Goal: Task Accomplishment & Management: Manage account settings

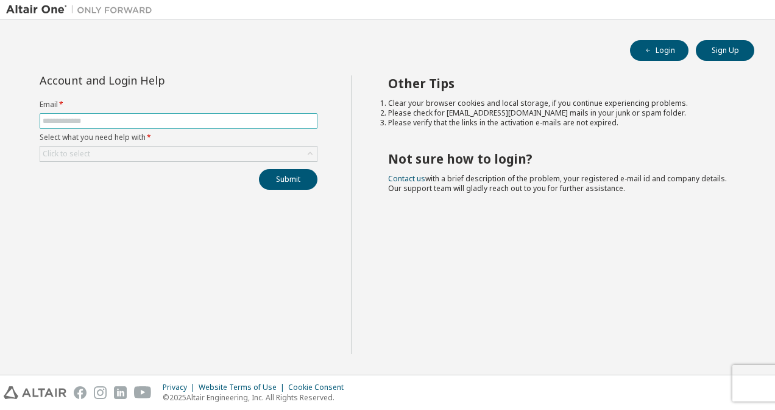
click at [179, 124] on input "text" at bounding box center [179, 121] width 272 height 10
drag, startPoint x: 578, startPoint y: 68, endPoint x: 563, endPoint y: 69, distance: 15.3
click at [578, 68] on div "Login Sign Up Account and Login Help Email * Select what you need help with * C…" at bounding box center [387, 197] width 762 height 343
click at [178, 121] on input "text" at bounding box center [179, 121] width 272 height 10
click at [92, 119] on input "text" at bounding box center [179, 121] width 272 height 10
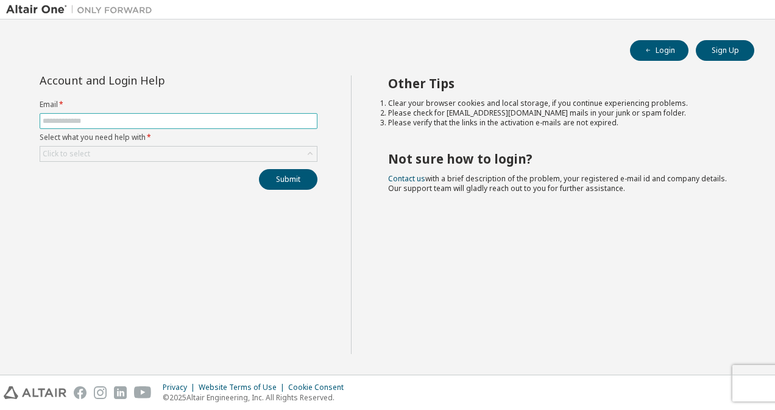
paste input "**********"
type input "**********"
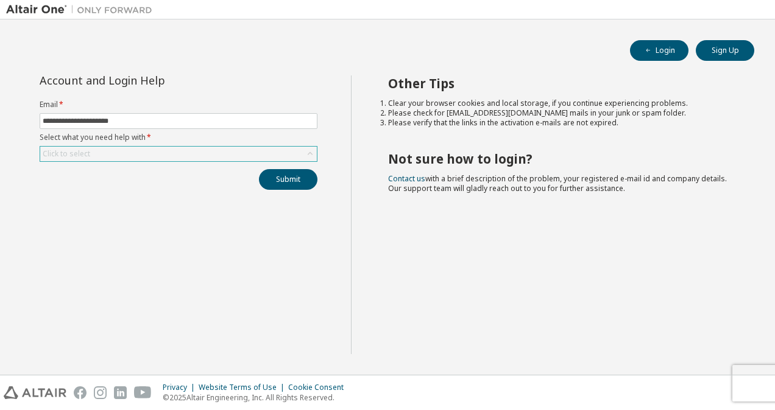
click at [49, 150] on div "Click to select" at bounding box center [67, 154] width 48 height 10
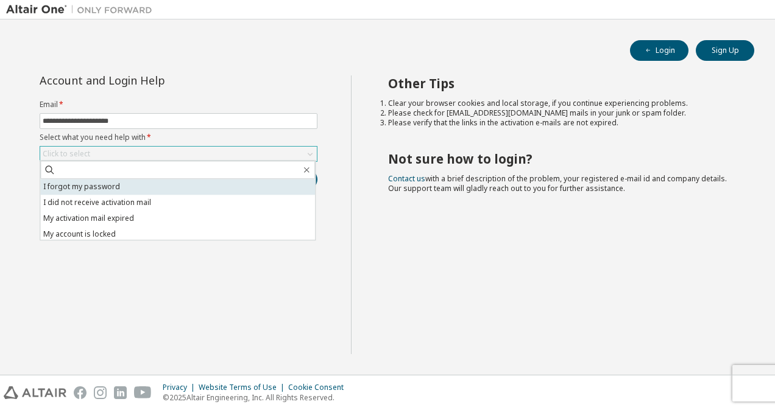
click at [79, 192] on li "I forgot my password" at bounding box center [177, 187] width 275 height 16
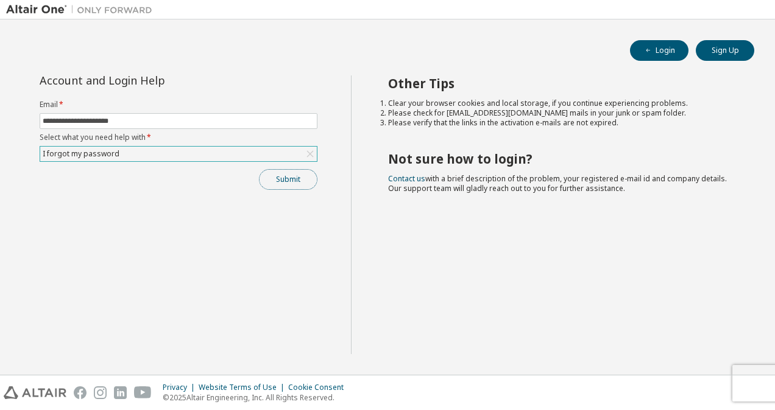
click at [298, 181] on button "Submit" at bounding box center [288, 179] width 58 height 21
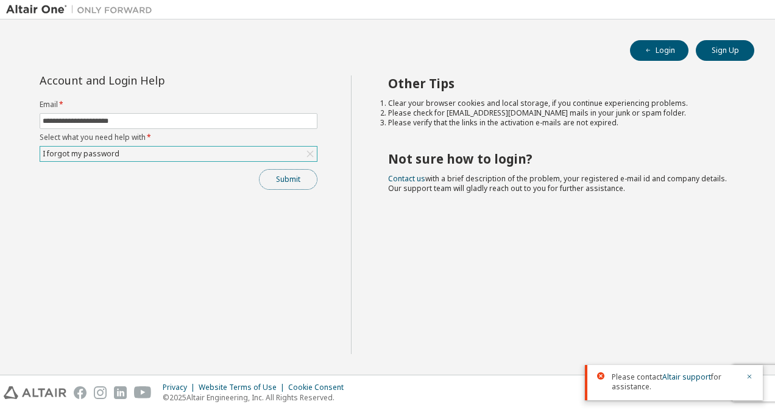
click at [269, 178] on button "Submit" at bounding box center [288, 179] width 58 height 21
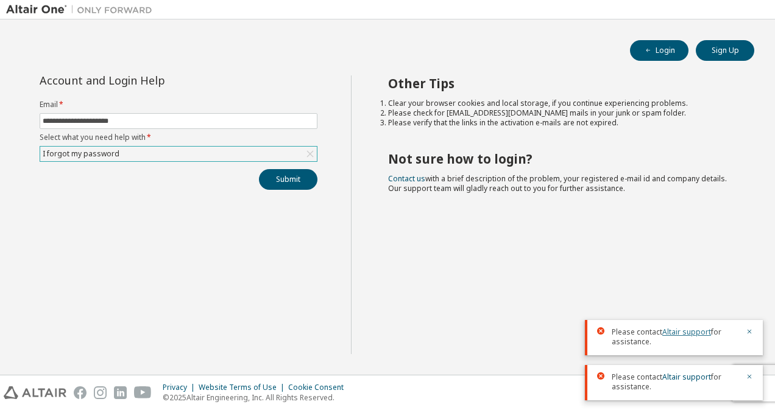
click at [671, 334] on link "Altair support" at bounding box center [686, 332] width 49 height 10
click at [147, 150] on div "I forgot my password" at bounding box center [178, 154] width 276 height 15
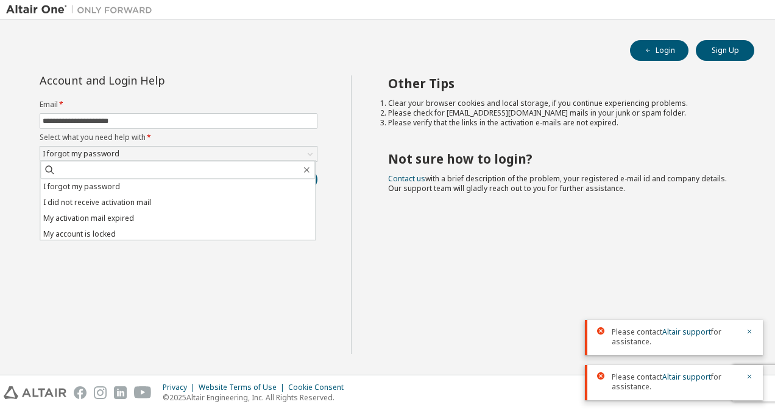
click at [132, 329] on div "**********" at bounding box center [178, 215] width 345 height 279
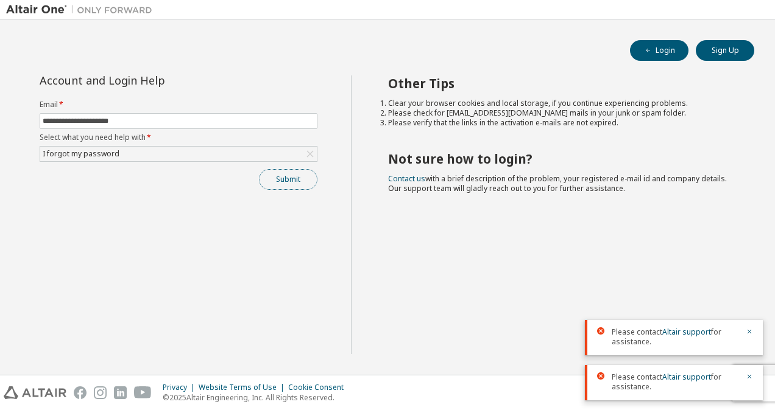
click at [300, 174] on button "Submit" at bounding box center [288, 179] width 58 height 21
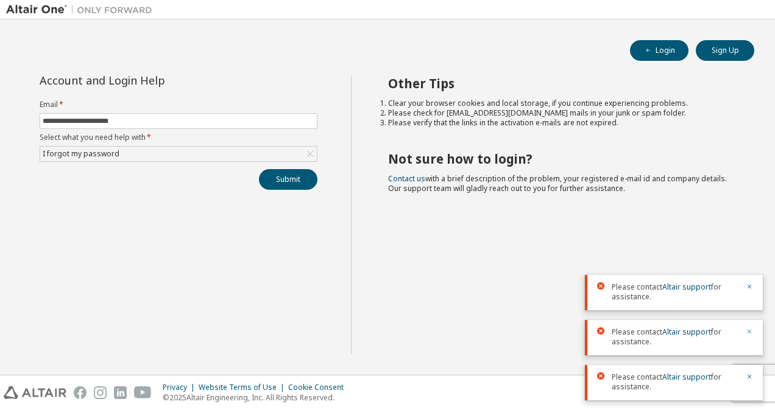
click at [750, 331] on icon "button" at bounding box center [749, 332] width 4 height 4
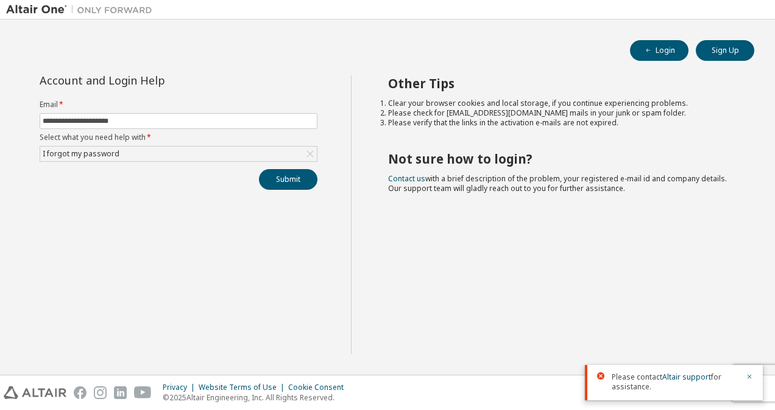
click at [714, 214] on div "Other Tips Clear your browser cookies and local storage, if you continue experi…" at bounding box center [560, 215] width 418 height 279
click at [146, 164] on div "**********" at bounding box center [178, 133] width 292 height 114
click at [157, 155] on div "I forgot my password" at bounding box center [178, 154] width 276 height 15
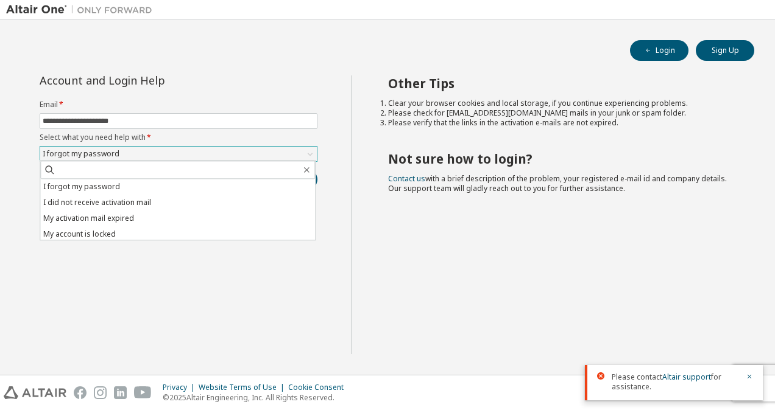
click at [157, 155] on div "I forgot my password" at bounding box center [178, 154] width 276 height 15
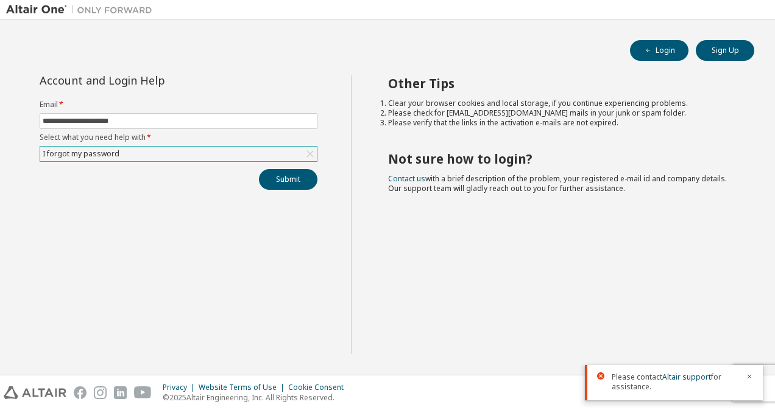
click at [157, 155] on div "I forgot my password" at bounding box center [178, 154] width 276 height 15
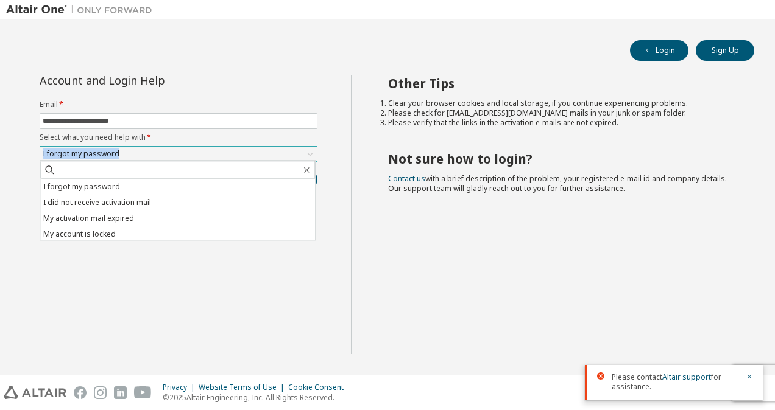
click at [157, 155] on div "I forgot my password" at bounding box center [178, 154] width 276 height 15
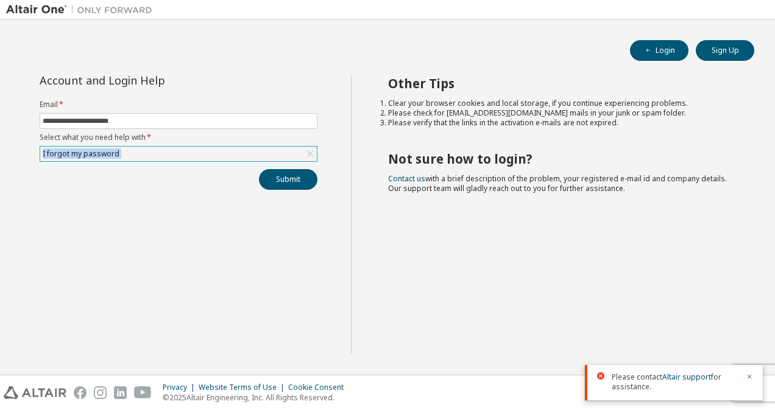
click at [157, 155] on div "I forgot my password" at bounding box center [178, 154] width 276 height 15
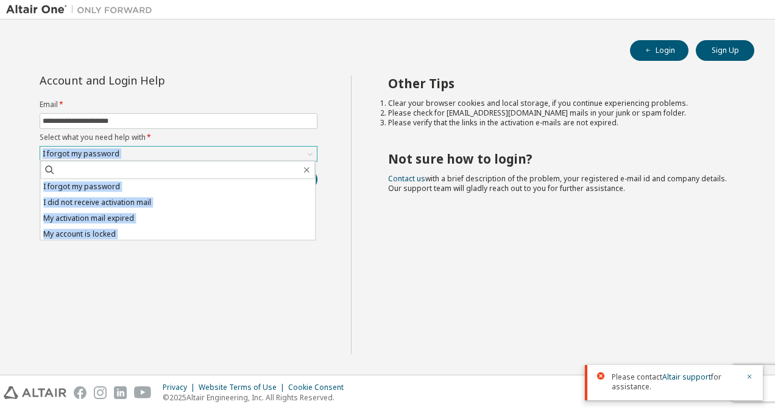
click at [157, 155] on div "I forgot my password" at bounding box center [178, 154] width 276 height 15
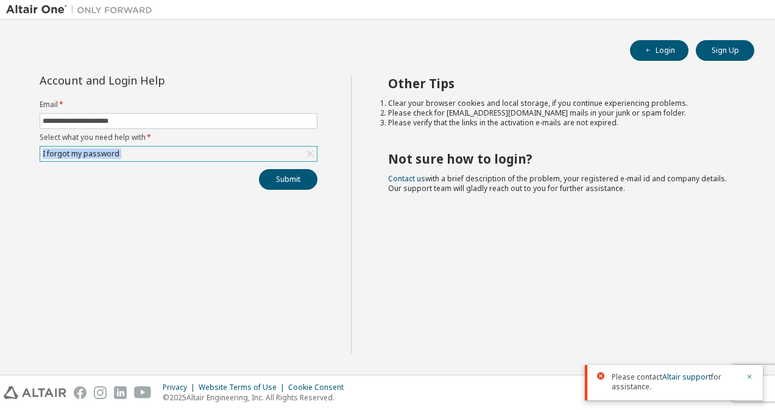
click at [157, 155] on div "I forgot my password" at bounding box center [178, 154] width 276 height 15
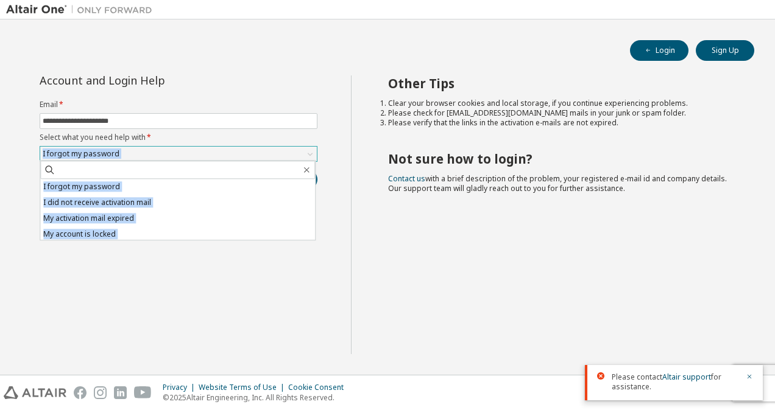
drag, startPoint x: 157, startPoint y: 155, endPoint x: 144, endPoint y: 154, distance: 12.8
click at [144, 154] on div "I forgot my password" at bounding box center [178, 154] width 276 height 15
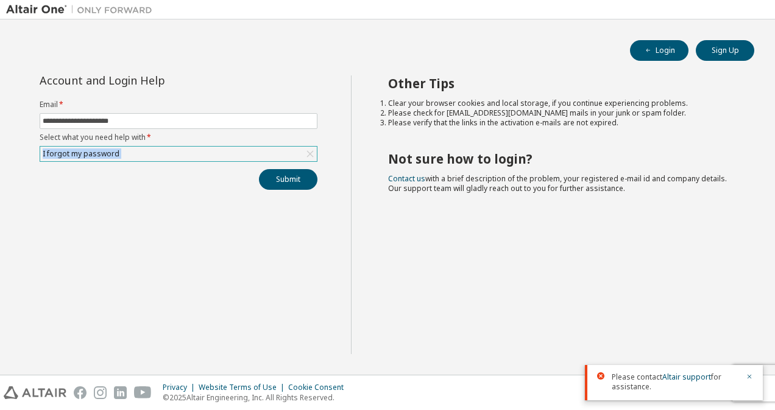
click at [144, 154] on div "I forgot my password" at bounding box center [178, 154] width 276 height 15
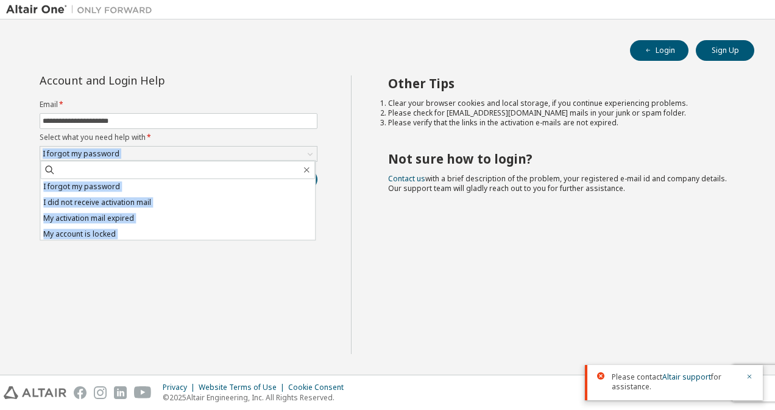
click at [83, 362] on div "**********" at bounding box center [387, 223] width 762 height 294
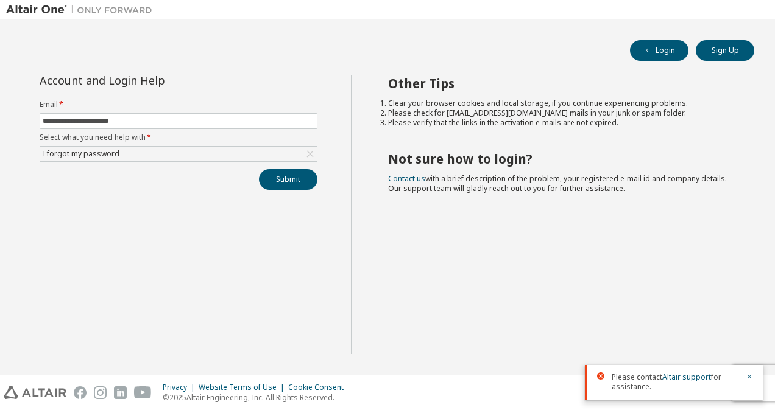
click at [114, 319] on div "**********" at bounding box center [178, 215] width 345 height 279
click at [250, 155] on div "I forgot my password" at bounding box center [178, 154] width 276 height 15
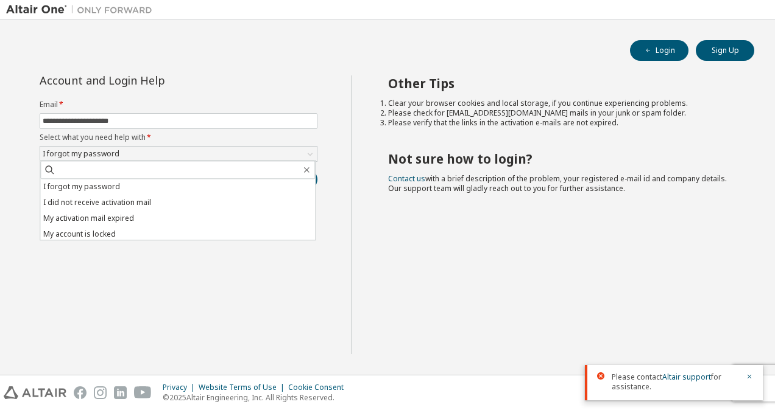
click at [224, 323] on div "**********" at bounding box center [178, 215] width 345 height 279
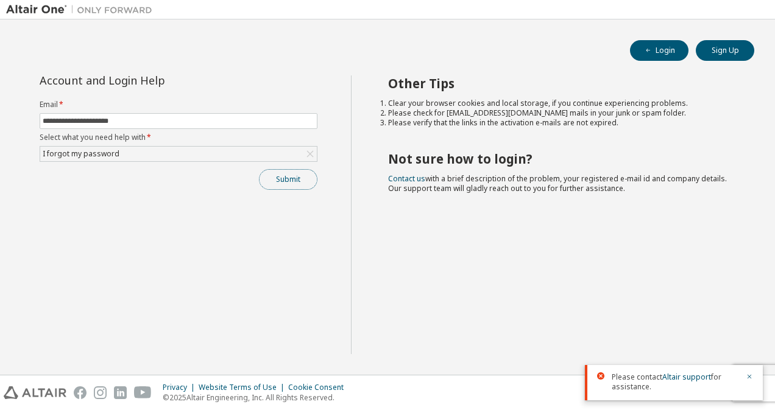
click at [272, 178] on button "Submit" at bounding box center [288, 179] width 58 height 21
click at [297, 186] on button "Submit" at bounding box center [288, 179] width 58 height 21
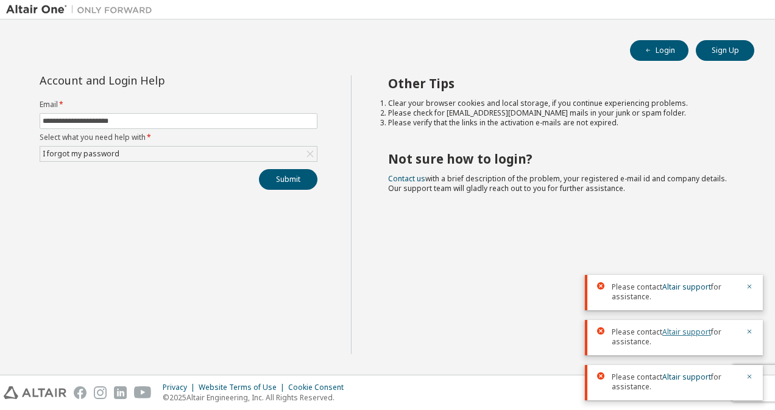
click at [684, 334] on link "Altair support" at bounding box center [686, 332] width 49 height 10
click at [685, 329] on link "Altair support" at bounding box center [686, 332] width 49 height 10
click at [672, 288] on link "Altair support" at bounding box center [686, 287] width 49 height 10
click at [752, 202] on div "Other Tips Clear your browser cookies and local storage, if you continue experi…" at bounding box center [560, 215] width 418 height 279
click at [200, 158] on div "I forgot my password" at bounding box center [178, 154] width 276 height 15
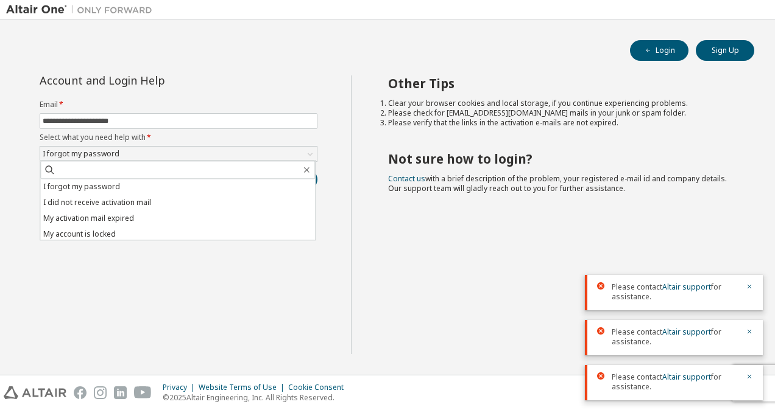
click at [469, 208] on div "Other Tips Clear your browser cookies and local storage, if you continue experi…" at bounding box center [560, 215] width 418 height 279
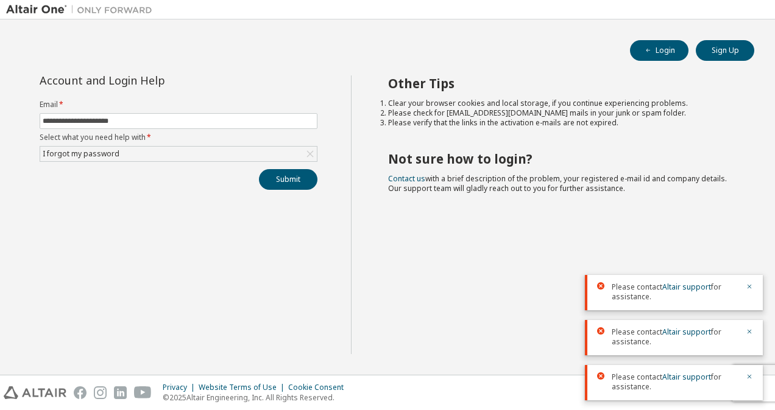
click at [396, 173] on div "Other Tips Clear your browser cookies and local storage, if you continue experi…" at bounding box center [560, 215] width 418 height 279
click at [398, 179] on link "Contact us" at bounding box center [406, 179] width 37 height 10
click at [664, 217] on div "Other Tips Clear your browser cookies and local storage, if you continue experi…" at bounding box center [560, 215] width 418 height 279
click at [697, 287] on link "Altair support" at bounding box center [686, 287] width 49 height 10
click at [681, 285] on link "Altair support" at bounding box center [686, 287] width 49 height 10
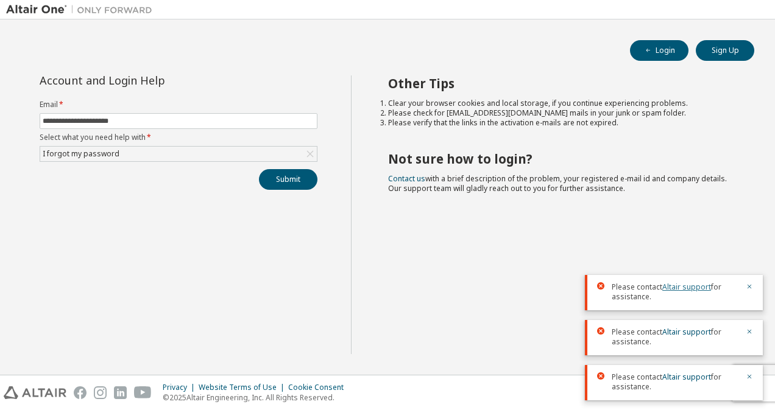
click at [672, 284] on link "Altair support" at bounding box center [686, 287] width 49 height 10
click at [292, 181] on button "Submit" at bounding box center [288, 179] width 58 height 21
click at [292, 181] on div "Submit" at bounding box center [179, 179] width 278 height 21
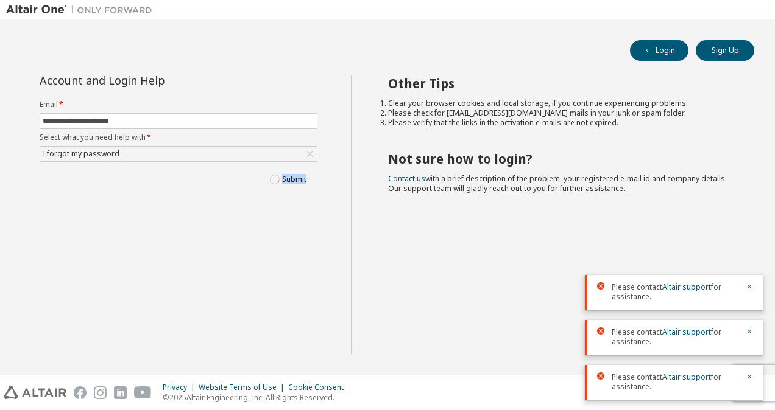
click at [292, 186] on div "Submit" at bounding box center [179, 179] width 278 height 21
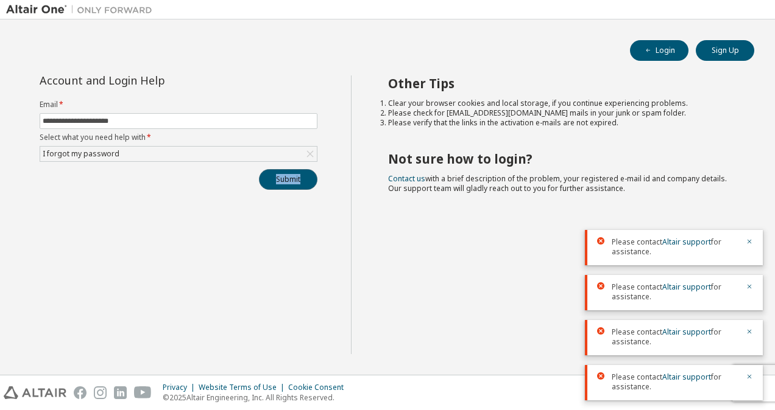
drag, startPoint x: 292, startPoint y: 186, endPoint x: 261, endPoint y: 178, distance: 32.8
click at [261, 178] on button "Submit" at bounding box center [288, 179] width 58 height 21
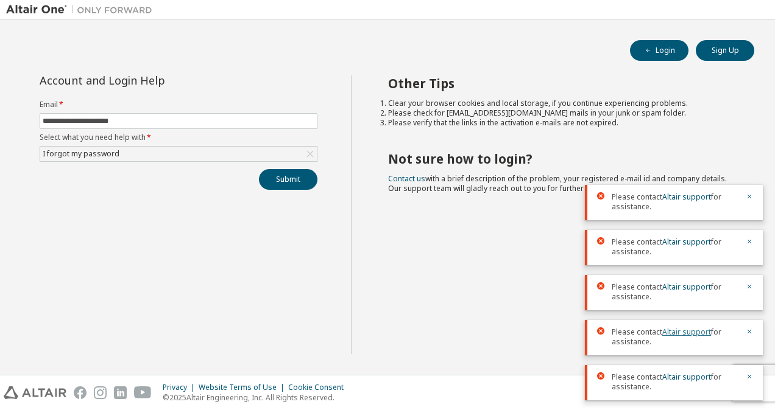
click at [692, 371] on div "Please contact Altair support for assistance. Please contact Altair support for…" at bounding box center [674, 287] width 178 height 225
click at [673, 289] on link "Altair support" at bounding box center [686, 287] width 49 height 10
click at [678, 286] on link "Altair support" at bounding box center [686, 287] width 49 height 10
